Goal: Transaction & Acquisition: Purchase product/service

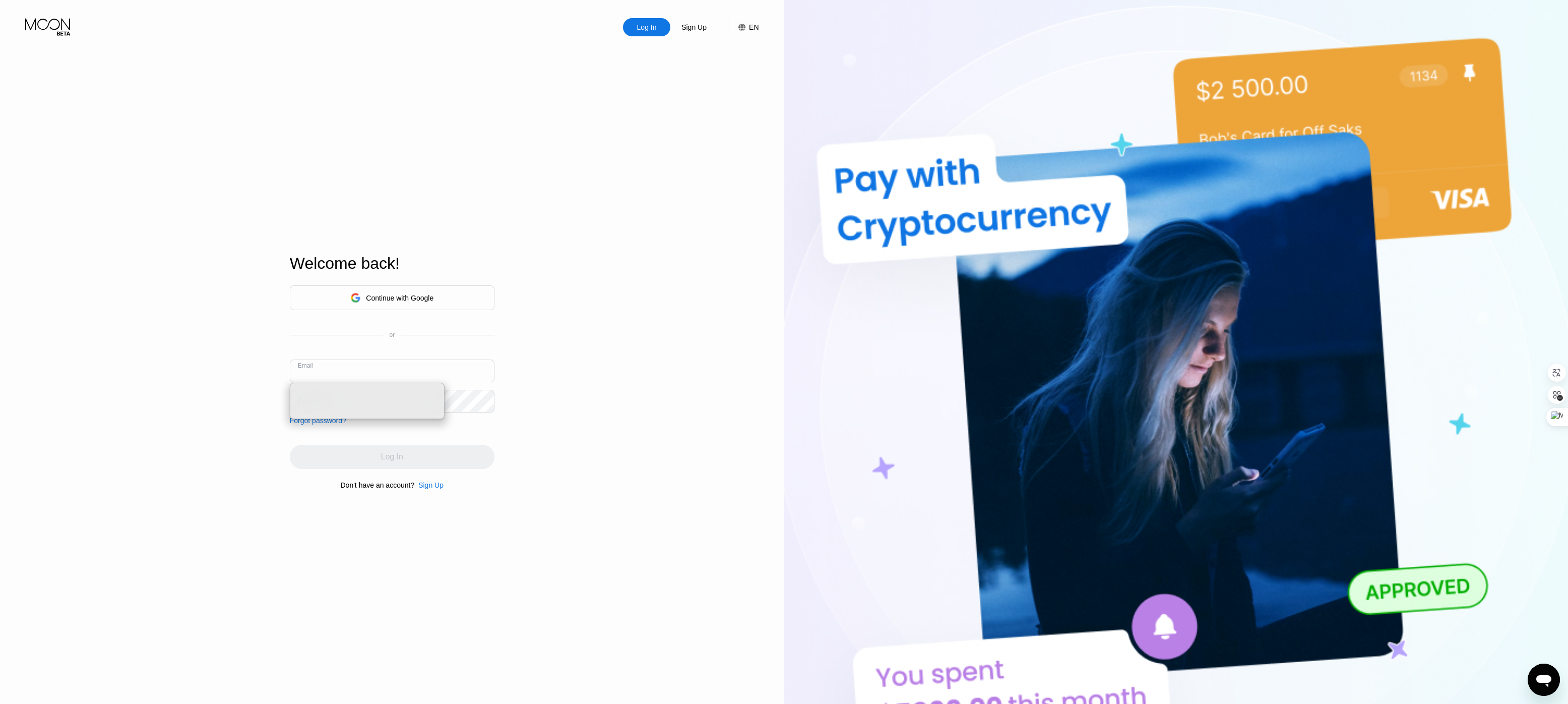
type input "[EMAIL_ADDRESS][DOMAIN_NAME]"
click at [438, 456] on div "Log In" at bounding box center [392, 456] width 205 height 24
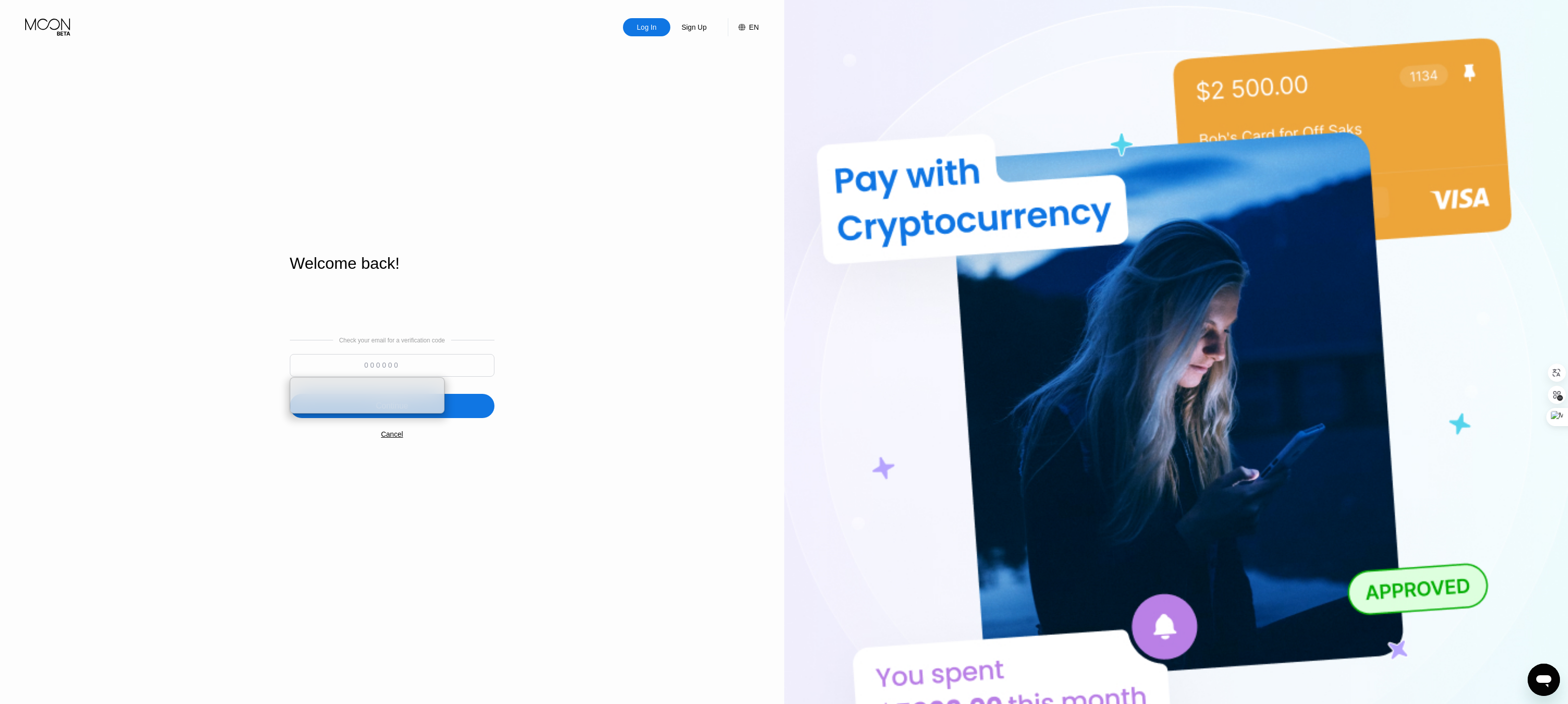
click at [420, 358] on input at bounding box center [392, 365] width 205 height 23
paste input "655261"
type input "655261"
click at [603, 422] on div "Log In Sign Up EN Language Select an item Save Welcome back! Check your email f…" at bounding box center [392, 387] width 784 height 775
click at [426, 410] on div "Continue" at bounding box center [392, 406] width 205 height 24
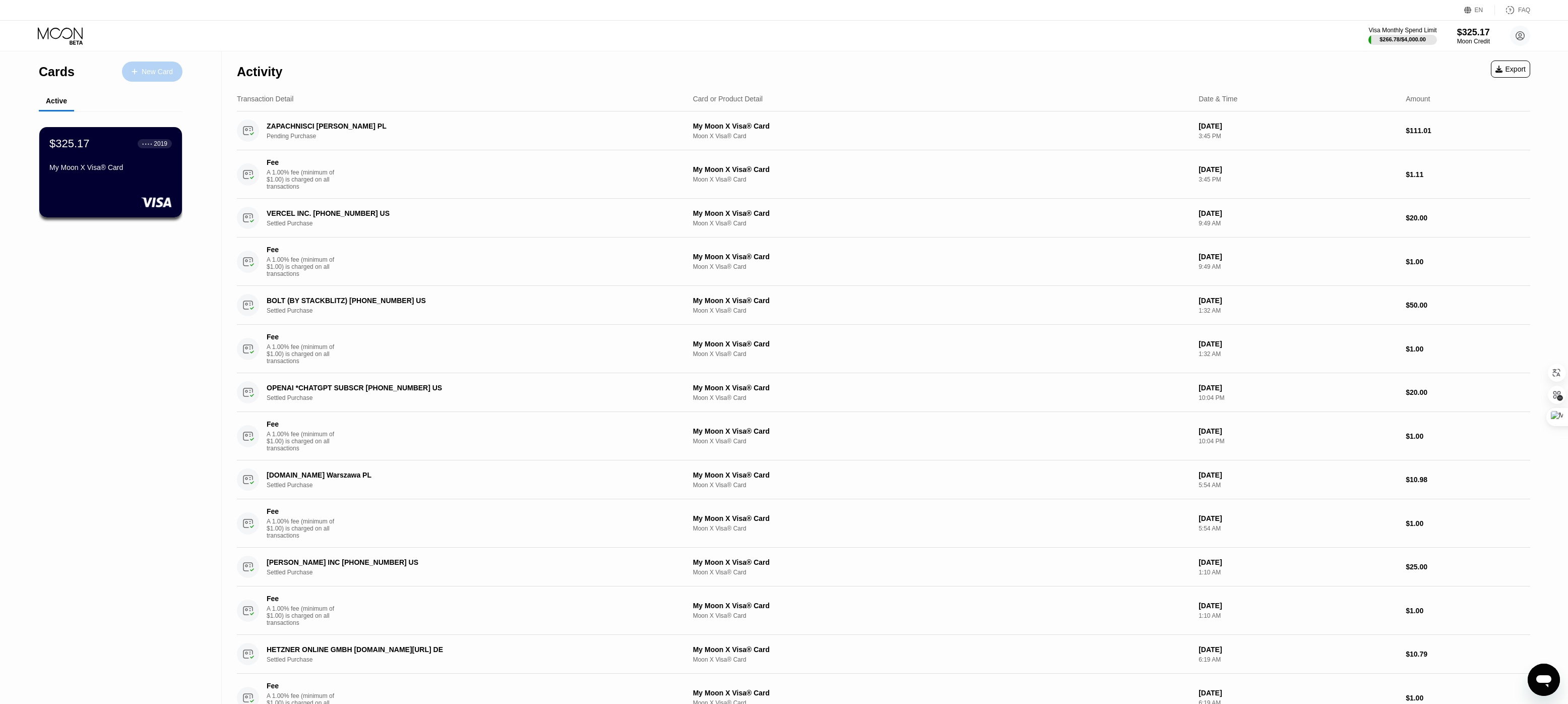
click at [154, 74] on div "New Card" at bounding box center [157, 71] width 31 height 8
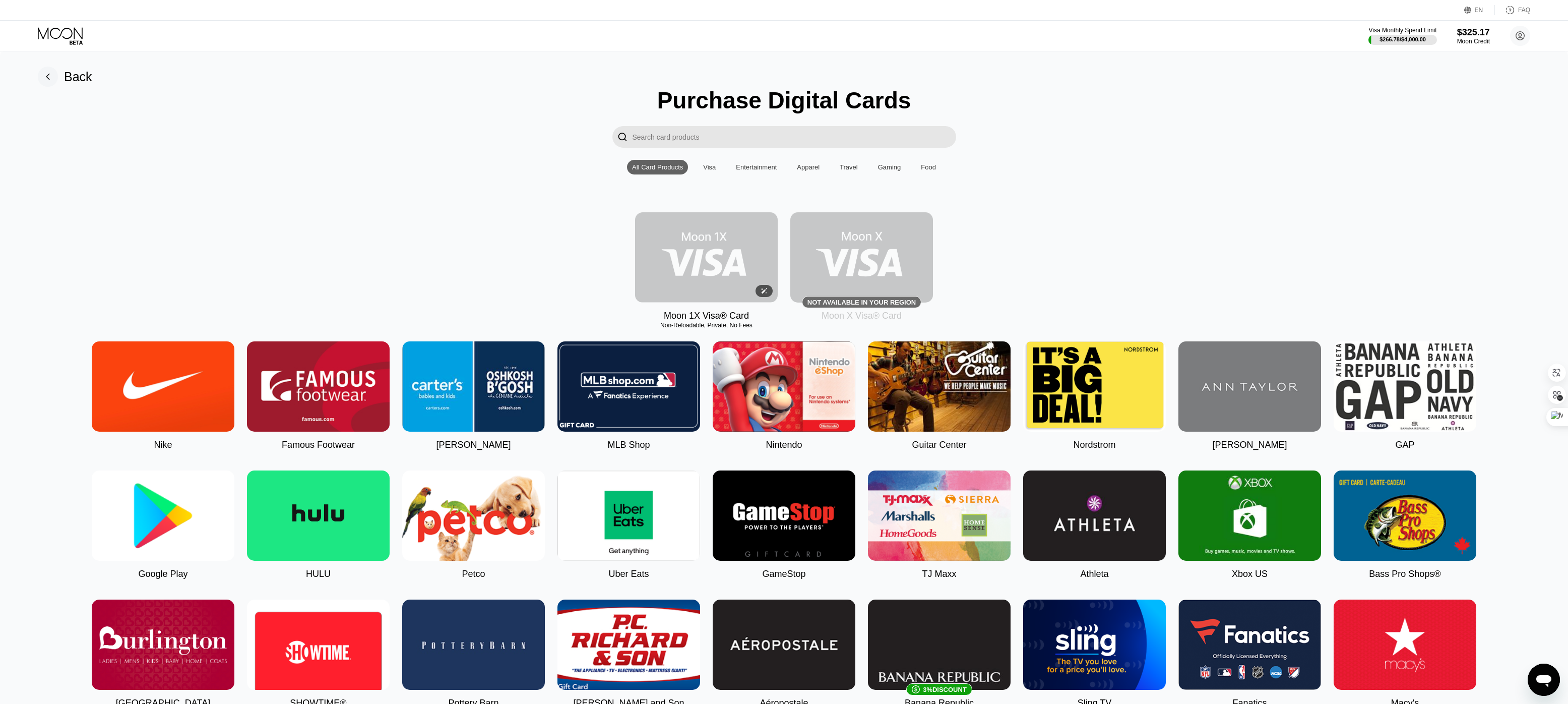
click at [700, 258] on img at bounding box center [706, 257] width 143 height 90
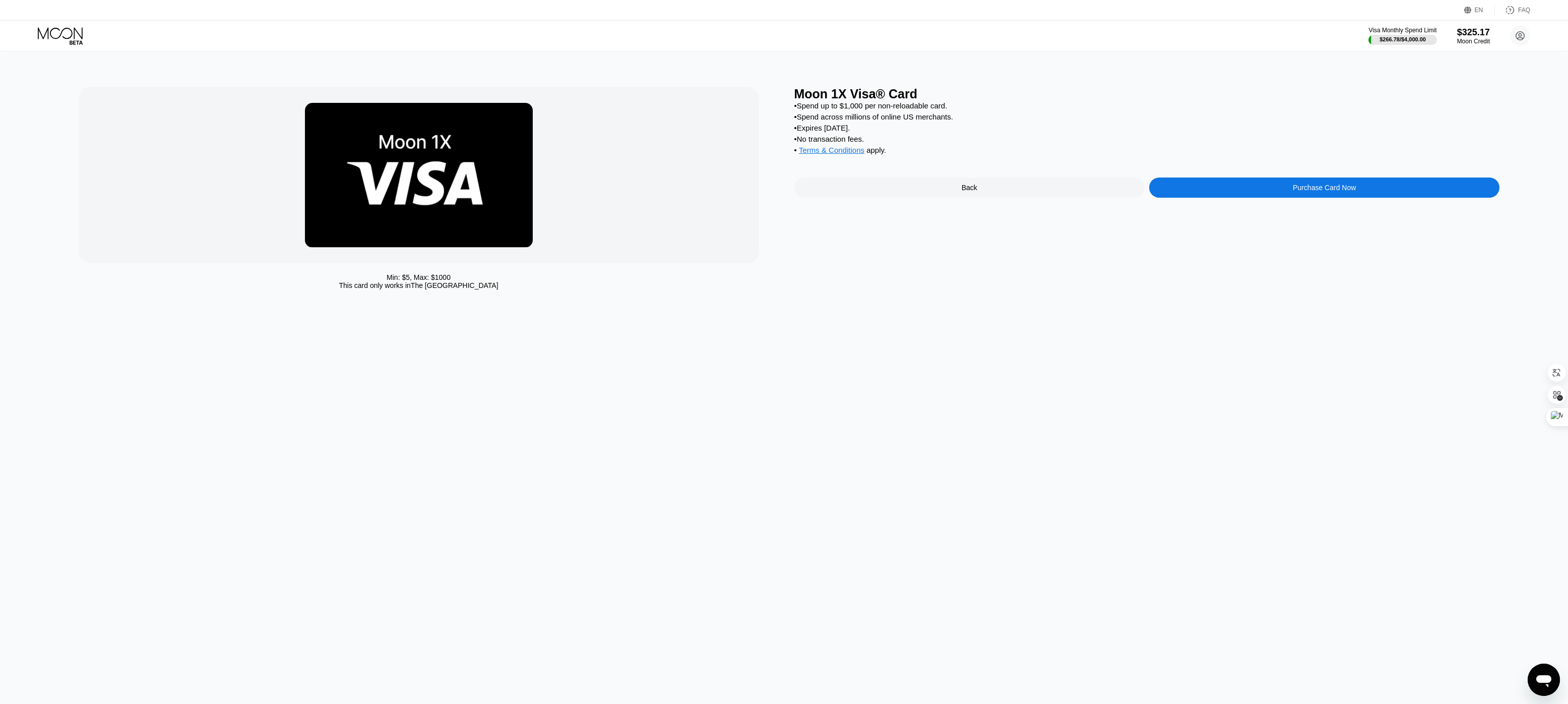
click at [1335, 187] on div "Purchase Card Now" at bounding box center [1324, 187] width 63 height 8
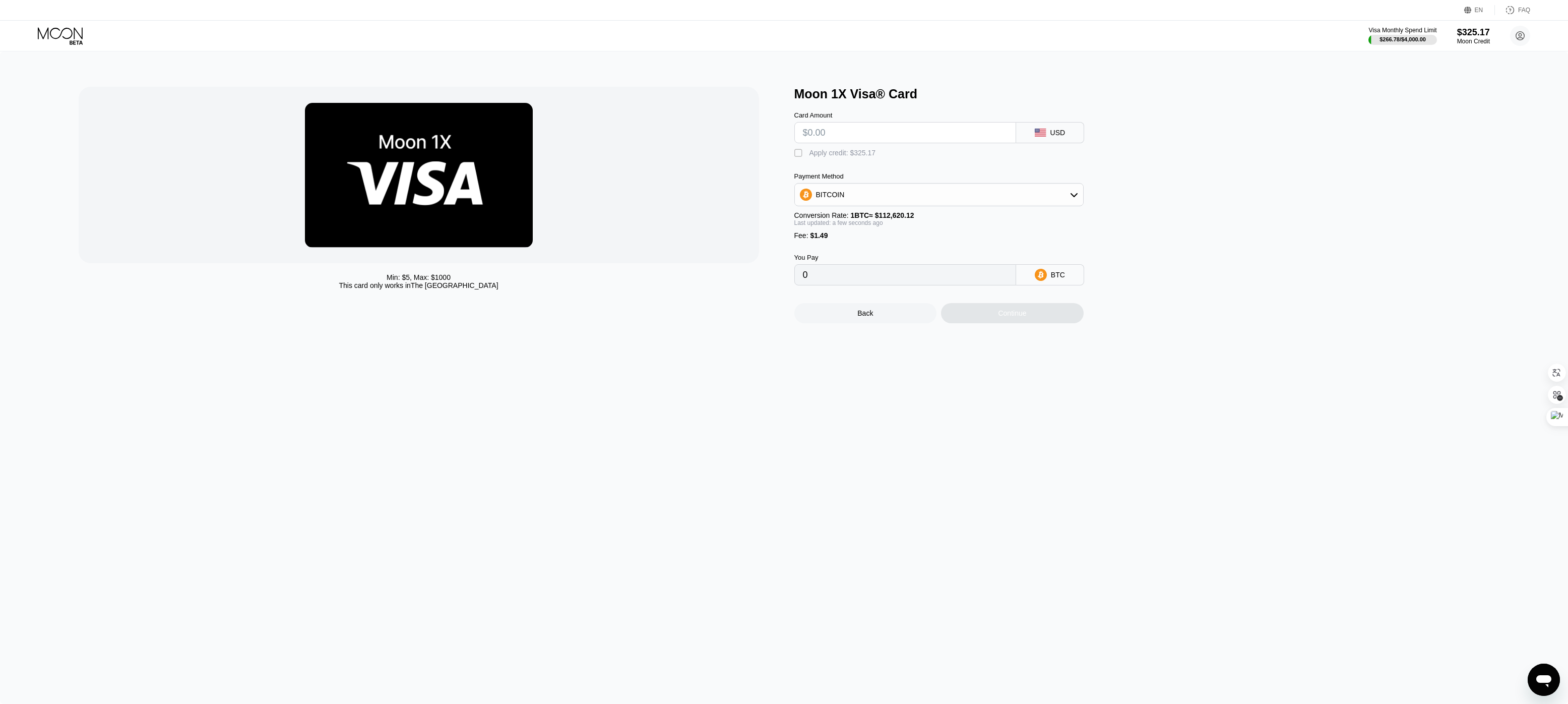
click at [860, 138] on input "text" at bounding box center [905, 132] width 205 height 20
type input "$10"
type input "0.00010203"
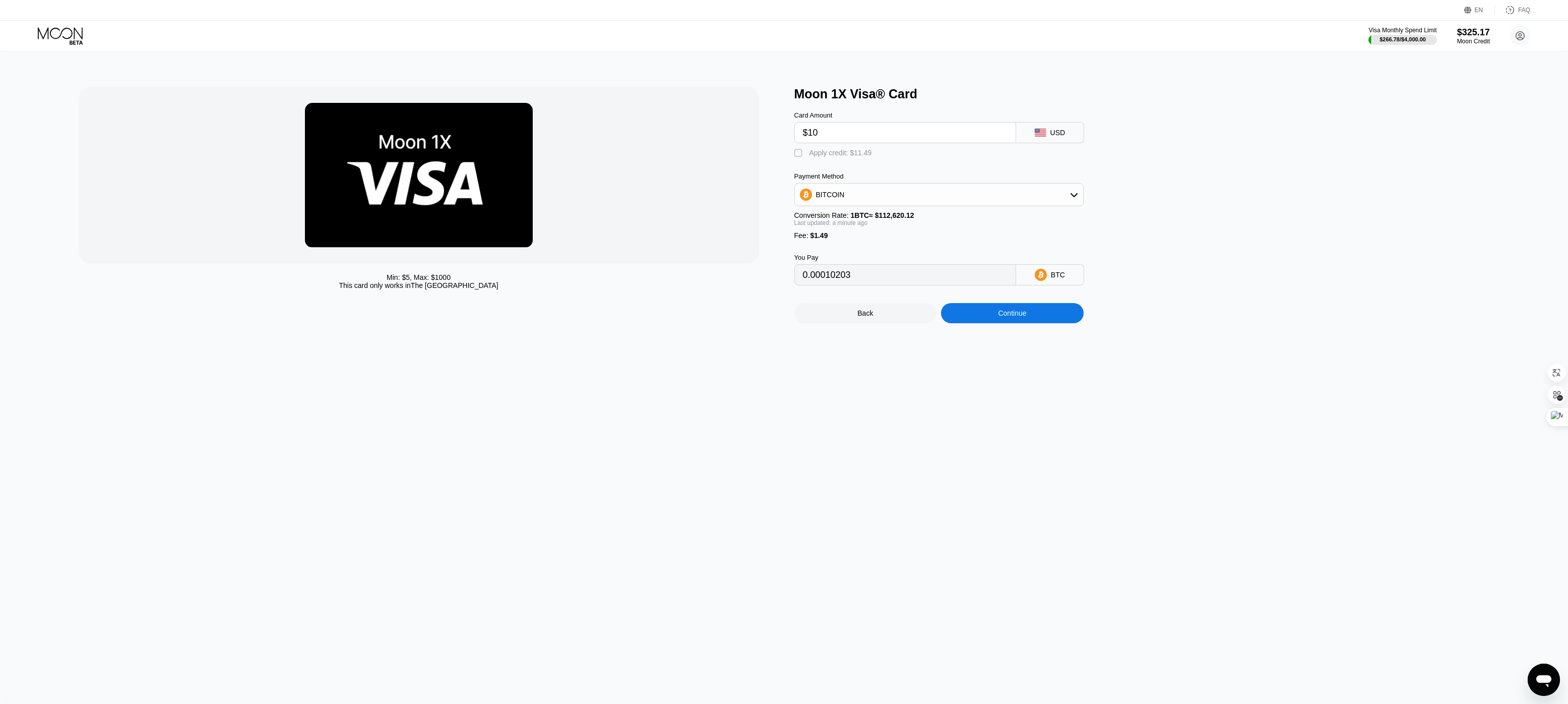
type input "$10"
click at [1055, 189] on div "BITCOIN" at bounding box center [939, 194] width 288 height 20
click at [912, 242] on div "USDT on TRON" at bounding box center [945, 244] width 261 height 8
type input "11.61"
click at [1002, 316] on div "Continue" at bounding box center [1012, 313] width 29 height 8
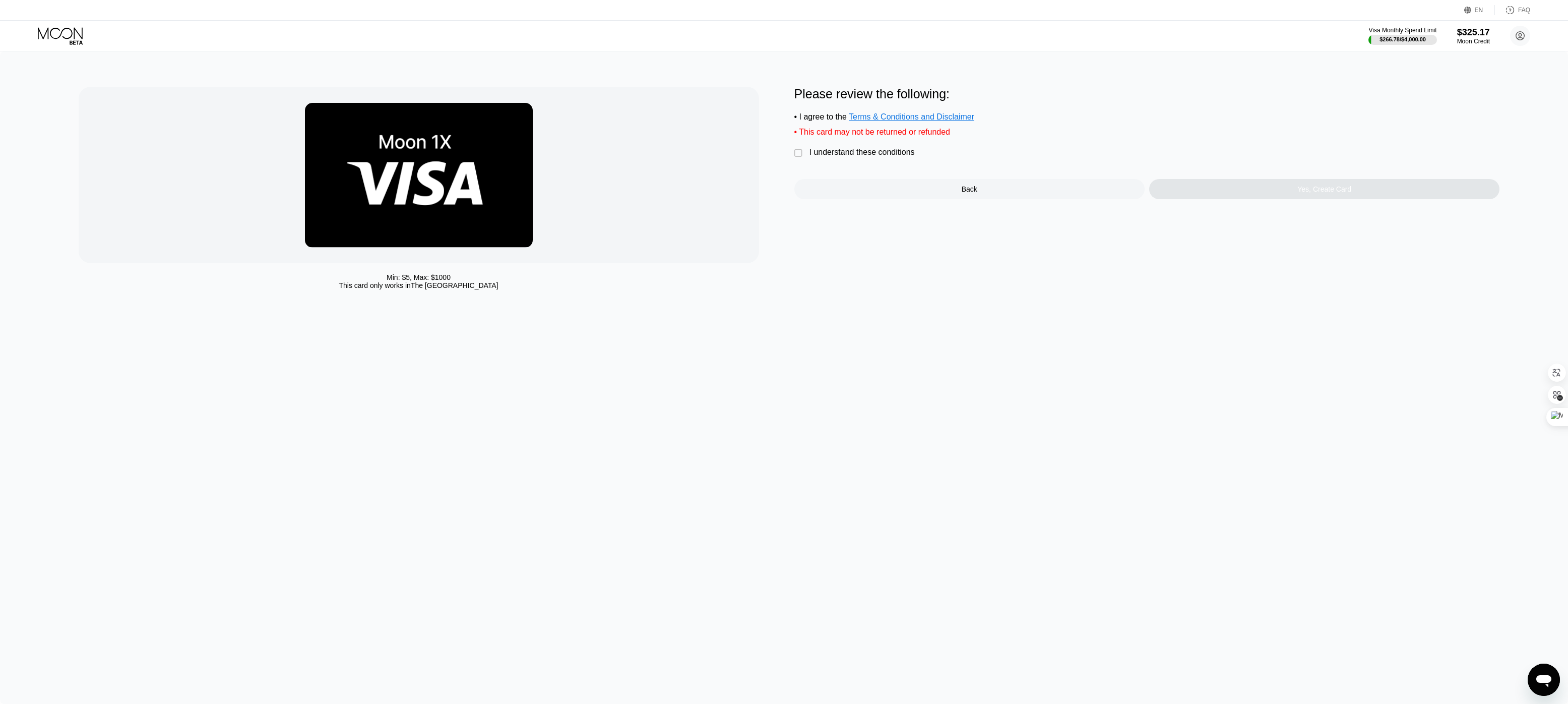
click at [796, 154] on div "" at bounding box center [800, 154] width 10 height 10
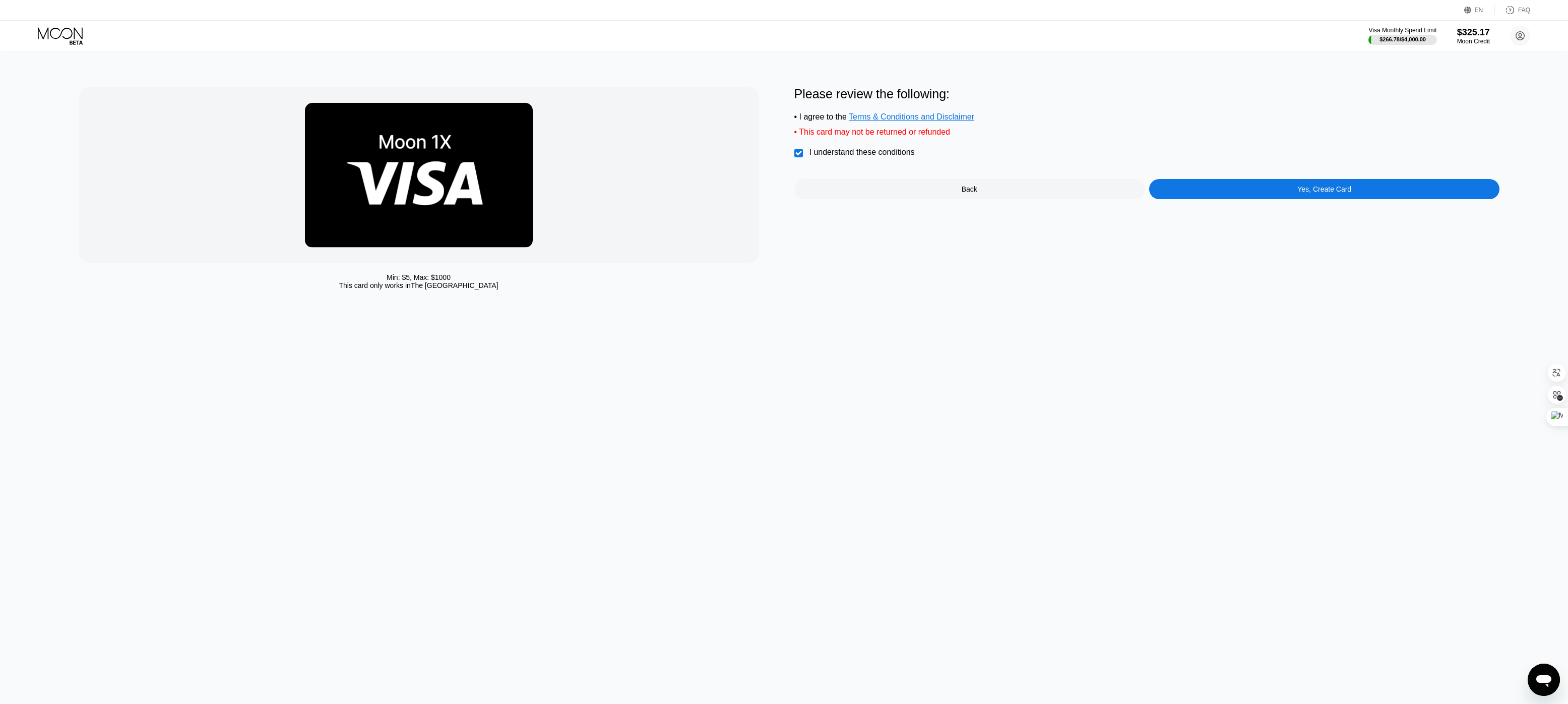
click at [1279, 188] on div "Yes, Create Card" at bounding box center [1324, 189] width 351 height 20
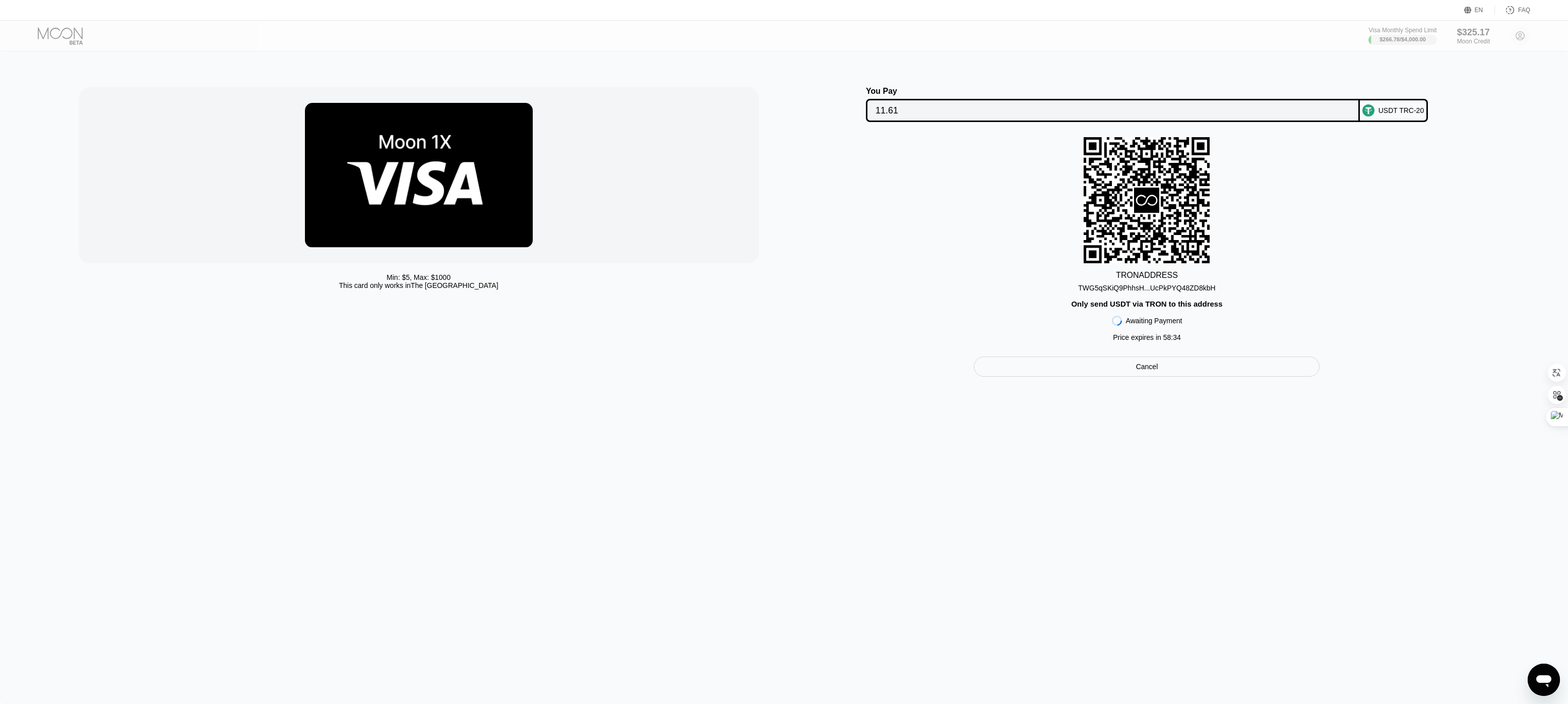
click at [1205, 287] on div "TWG5qSKiQ9PhhsH...UcPkPYQ48ZD8kbH" at bounding box center [1147, 288] width 137 height 8
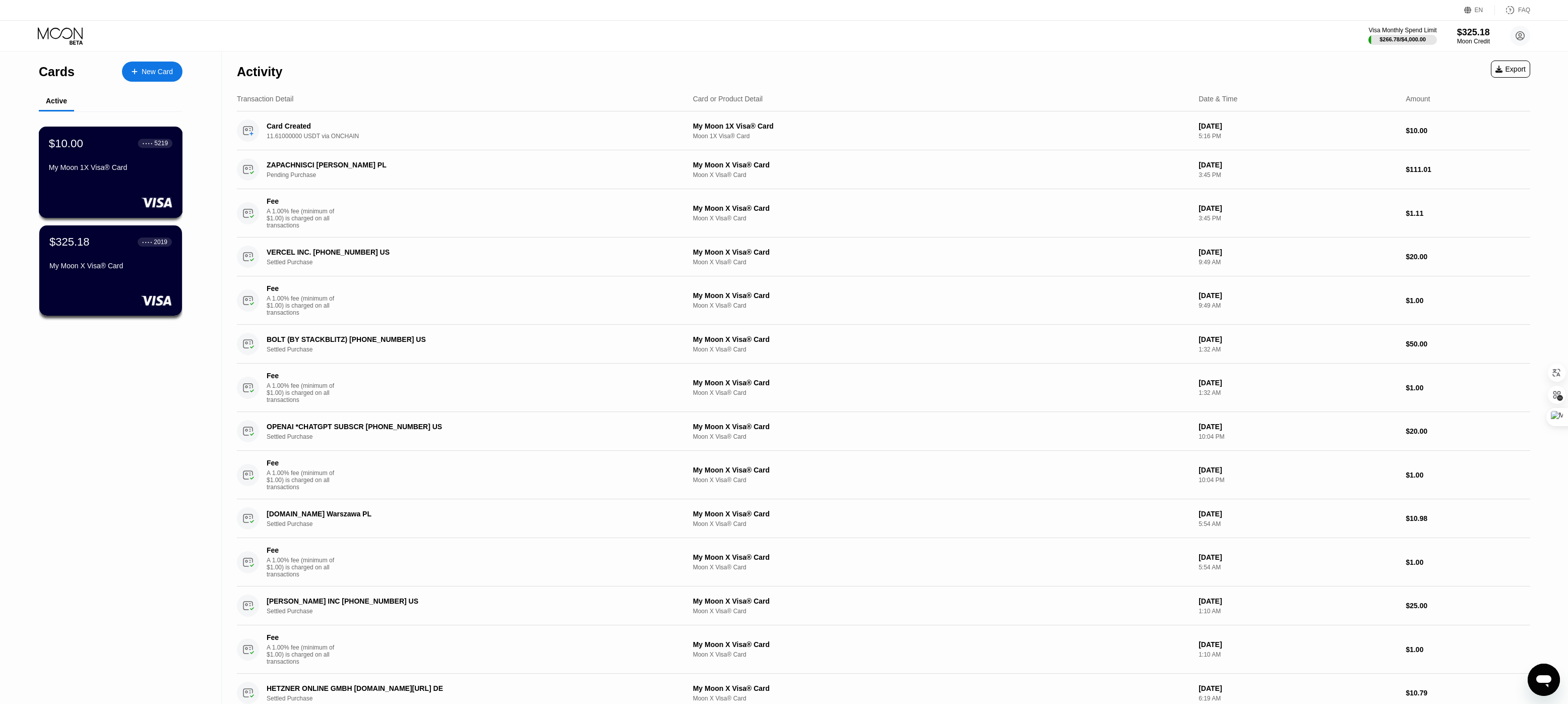
click at [108, 185] on div "$10.00 ● ● ● ● 5219 My Moon 1X Visa® Card" at bounding box center [111, 172] width 144 height 91
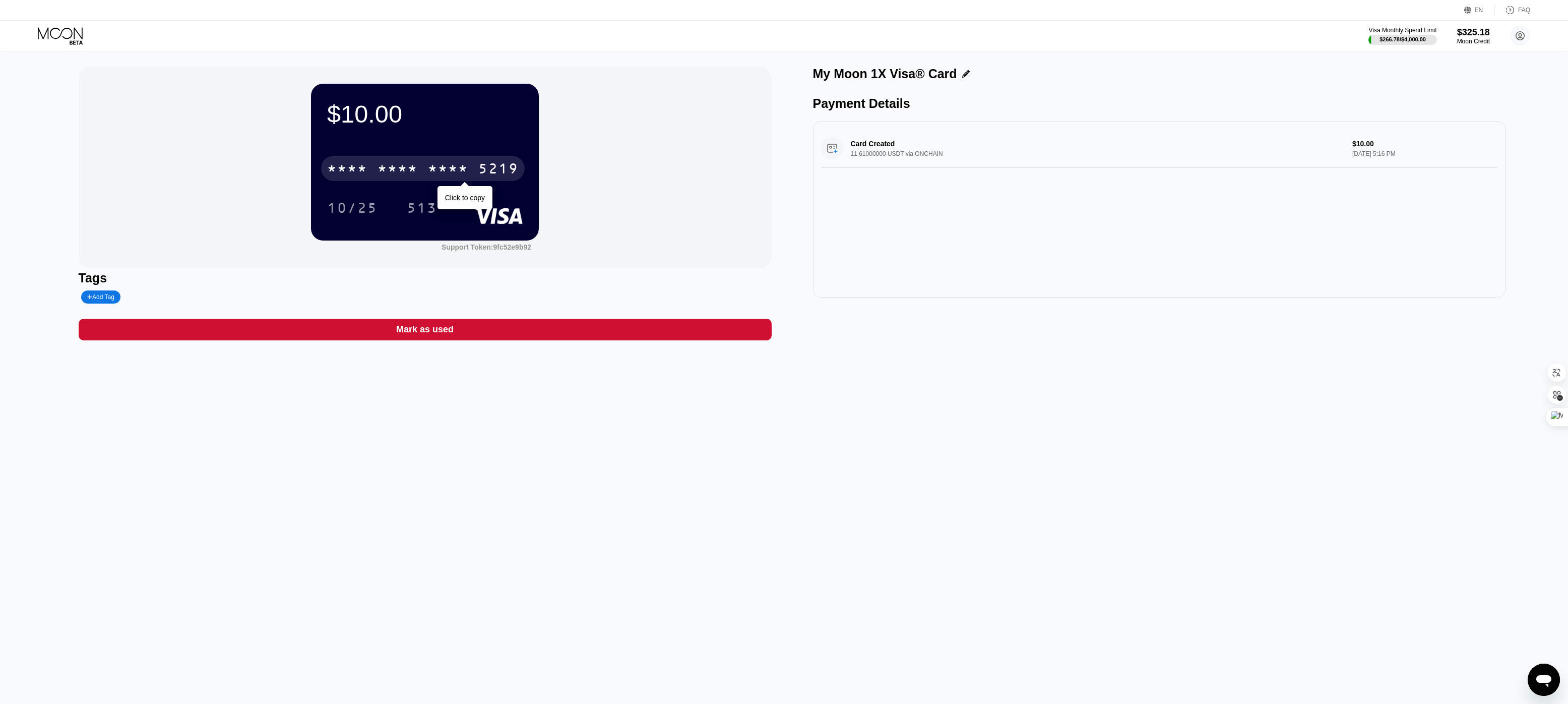
click at [450, 167] on div "* * * *" at bounding box center [448, 170] width 40 height 16
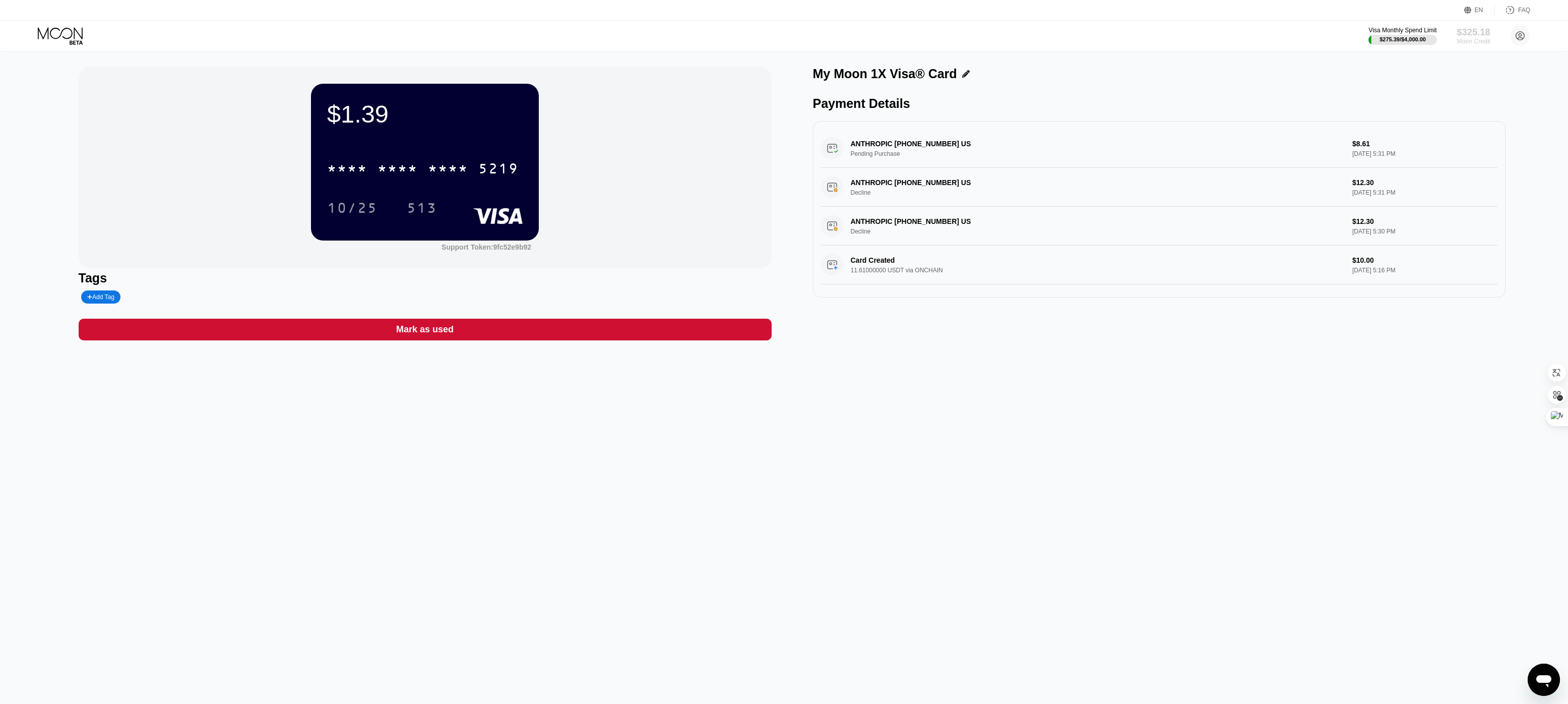
click at [1477, 35] on div "$325.18" at bounding box center [1473, 32] width 34 height 10
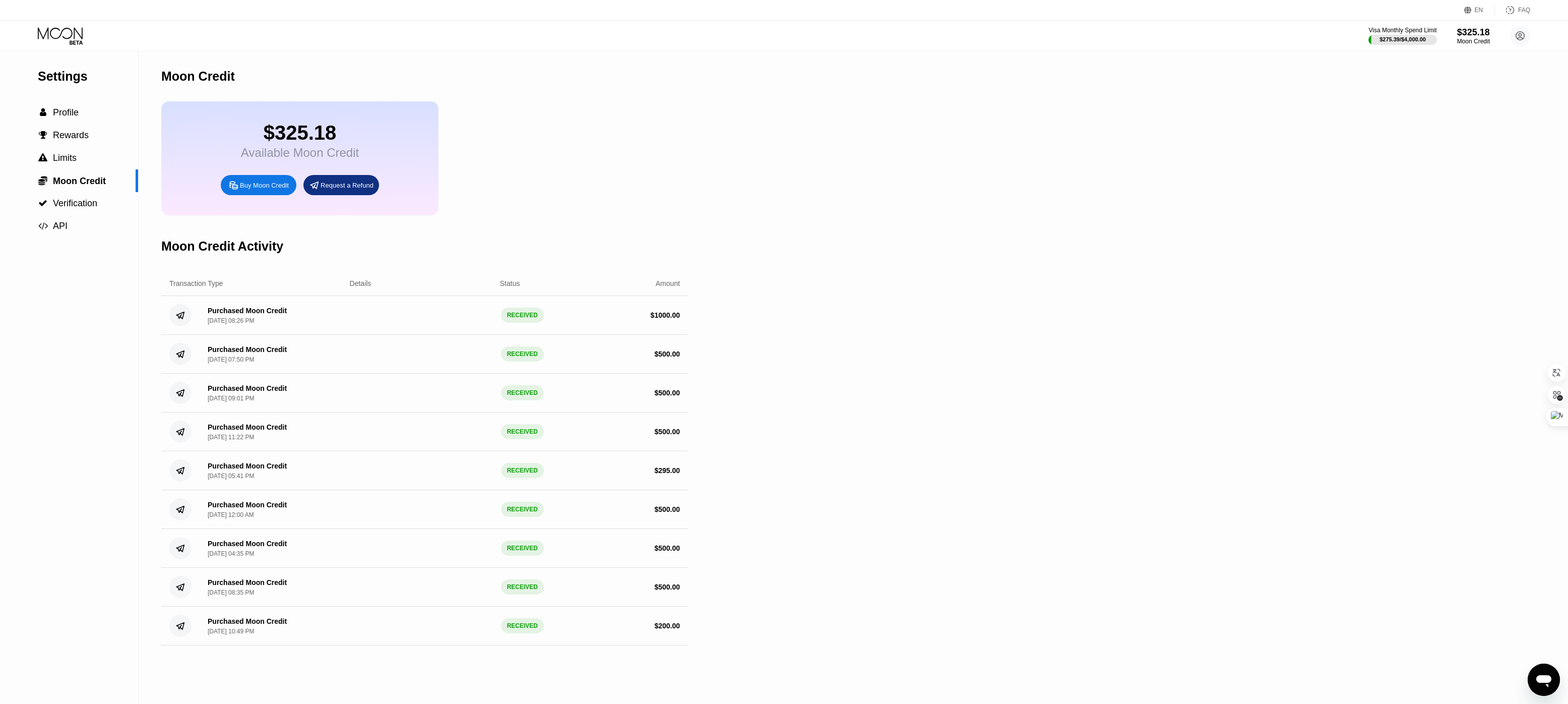
click at [60, 38] on icon at bounding box center [61, 36] width 47 height 18
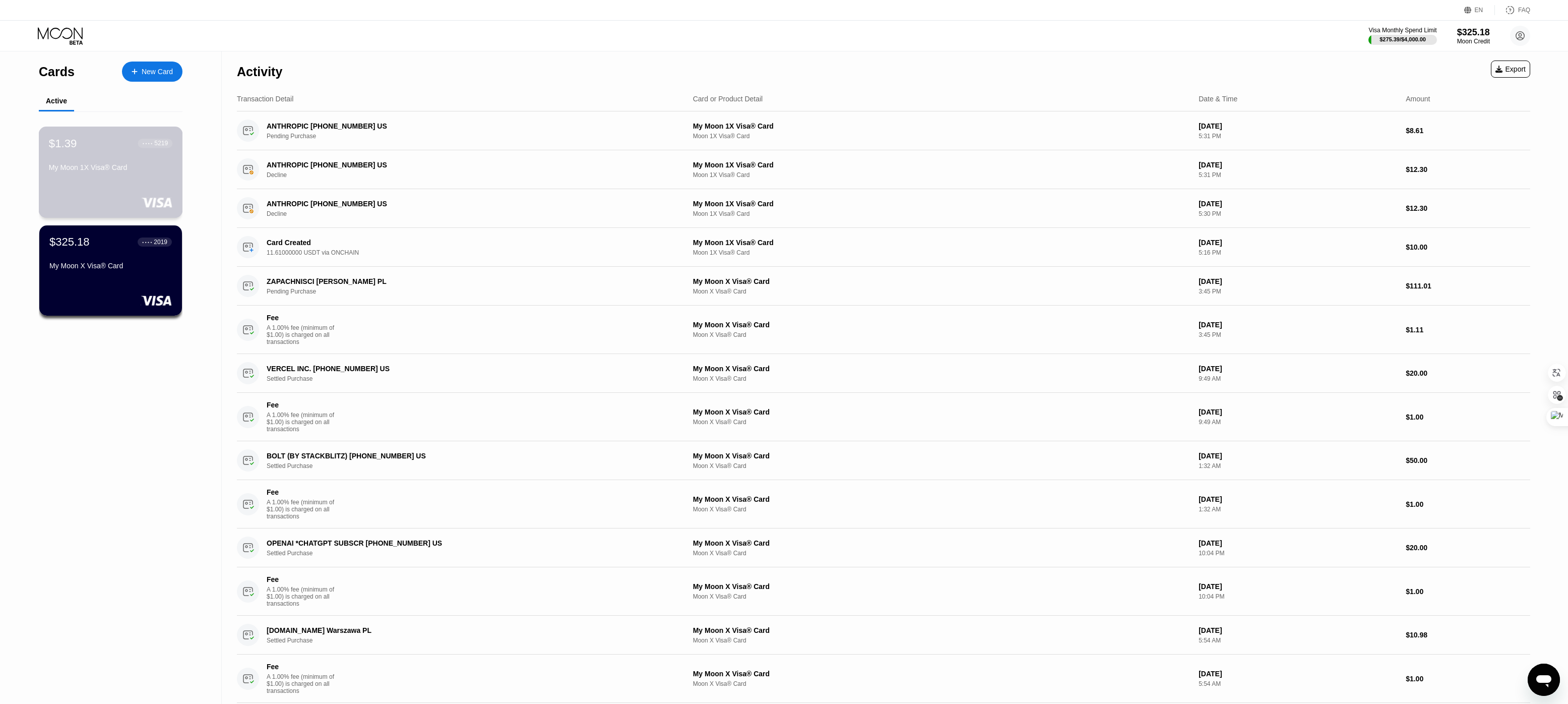
click at [103, 185] on div "$1.39 ● ● ● ● 5219 My Moon 1X Visa® Card" at bounding box center [111, 172] width 144 height 91
